Goal: Transaction & Acquisition: Purchase product/service

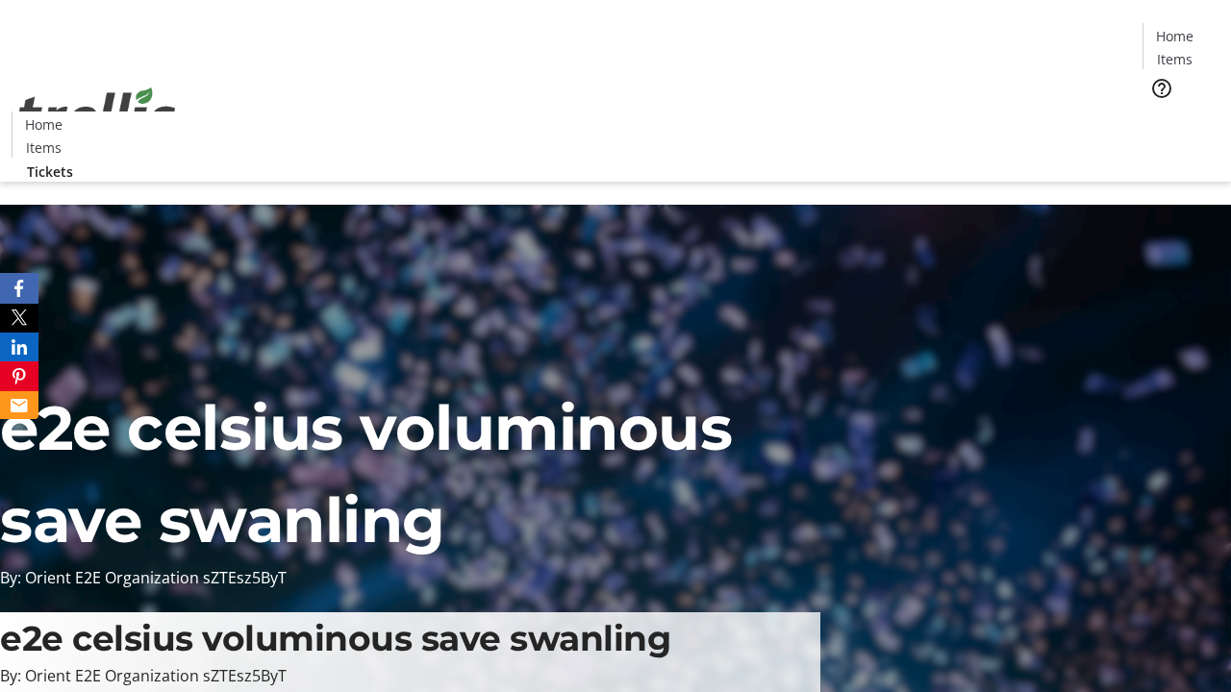
click at [1158, 112] on span "Tickets" at bounding box center [1181, 122] width 46 height 20
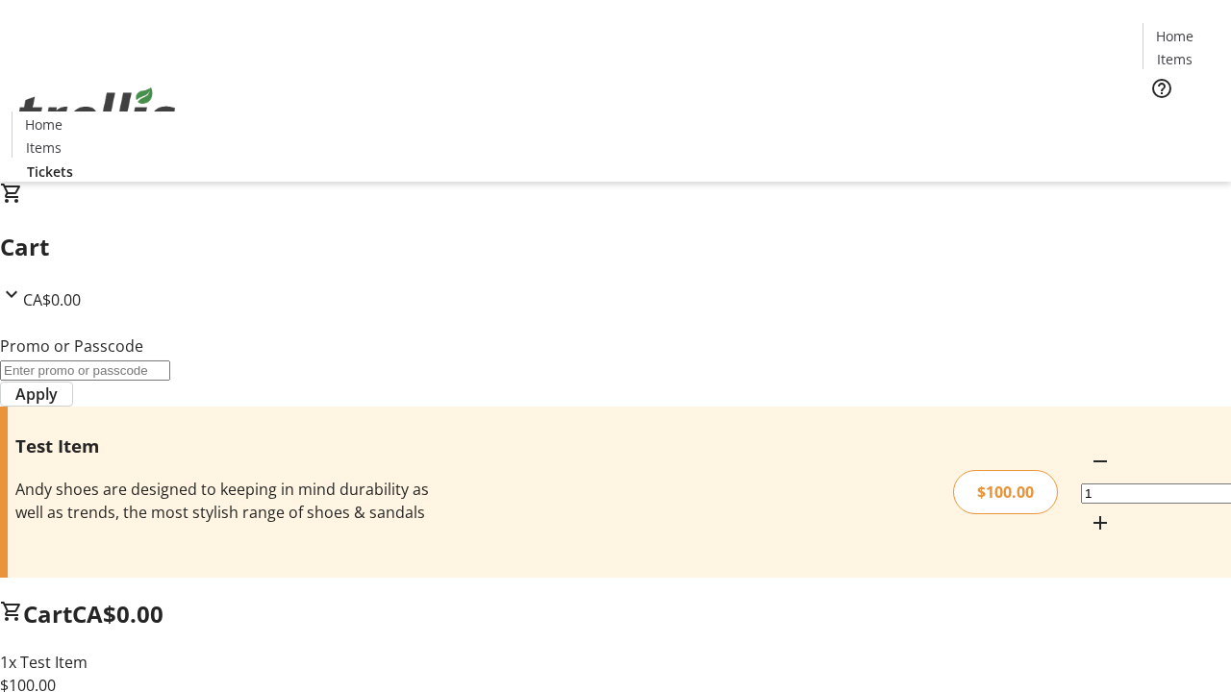
type input "PERCENT"
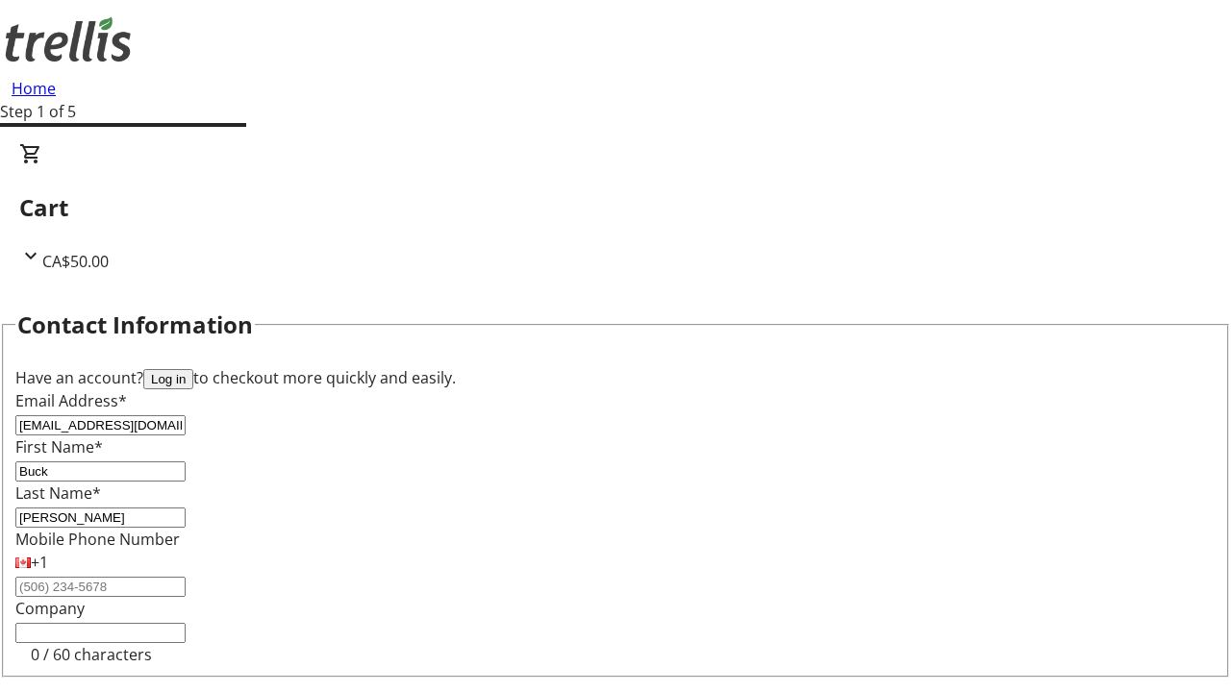
type input "[PERSON_NAME]"
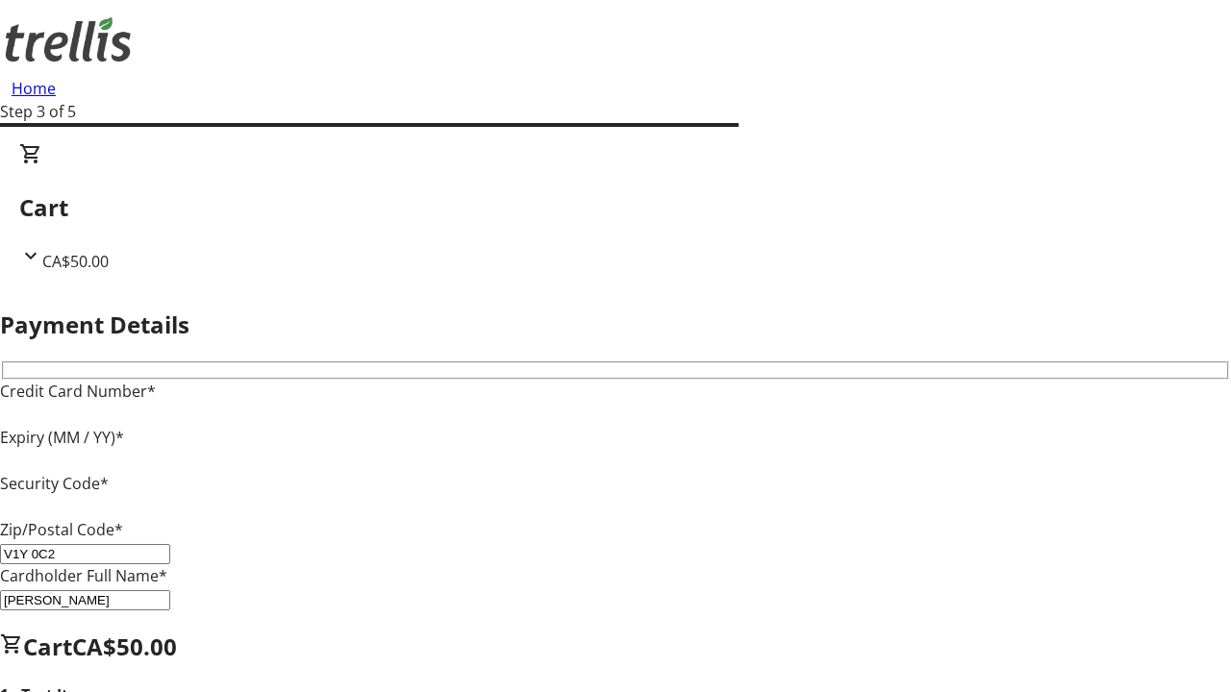
type input "V1Y 0C2"
